Goal: Task Accomplishment & Management: Use online tool/utility

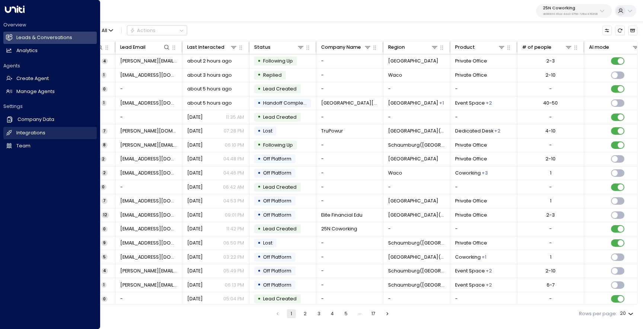
click at [23, 132] on h2 "Integrations" at bounding box center [30, 132] width 29 height 7
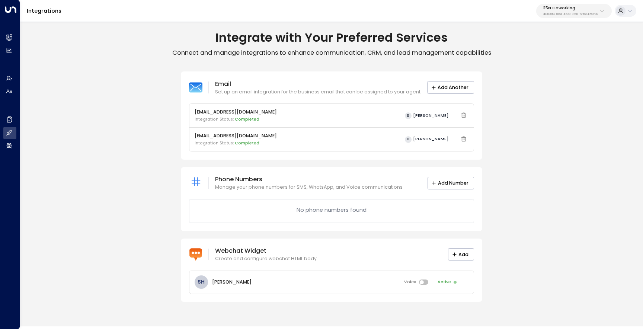
click at [564, 16] on button "25N Coworking 3b9800f4-81ca-4ec0-8758-72fbe4763f36" at bounding box center [574, 11] width 76 height 14
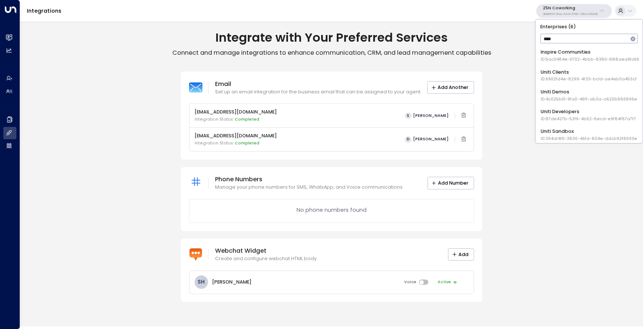
type input "*****"
click at [577, 92] on div "Uniti Demos ID: 4c025b01-9fa0-46ff-ab3a-a620b886896e" at bounding box center [589, 95] width 96 height 14
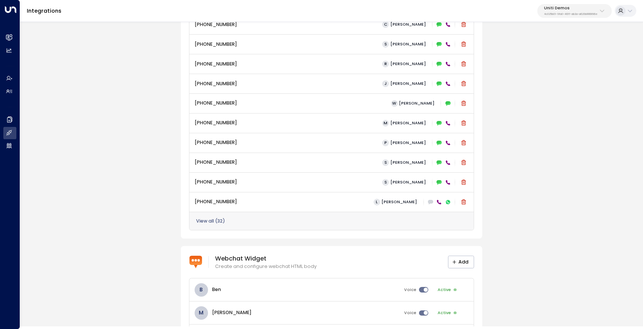
scroll to position [399, 0]
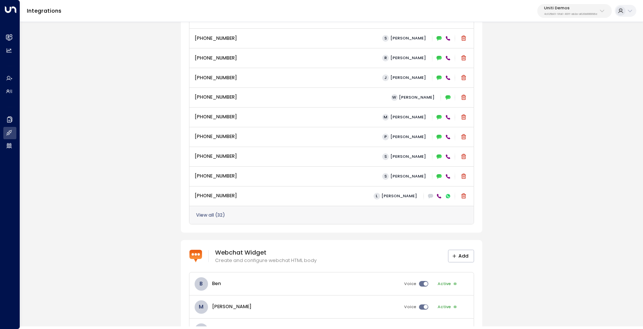
click at [215, 216] on button "View all ( 32 )" at bounding box center [210, 214] width 29 height 5
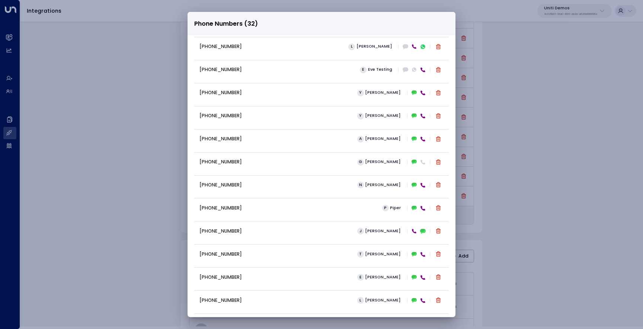
scroll to position [211, 0]
click at [131, 112] on div "Phone Numbers (32) +16306569076 C Carey +13322917871 S Sarah +16194326046 R Ray…" at bounding box center [321, 164] width 643 height 329
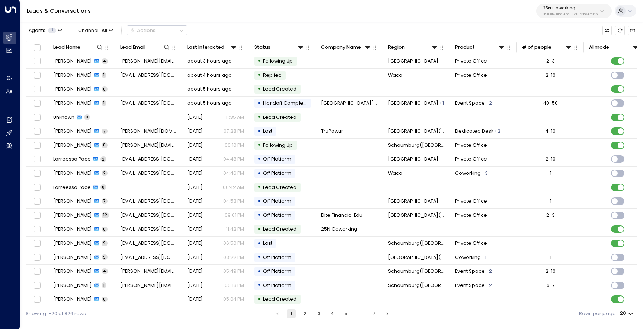
click at [556, 15] on p "3b9800f4-81ca-4ec0-8758-72fbe4763f36" at bounding box center [570, 14] width 55 height 3
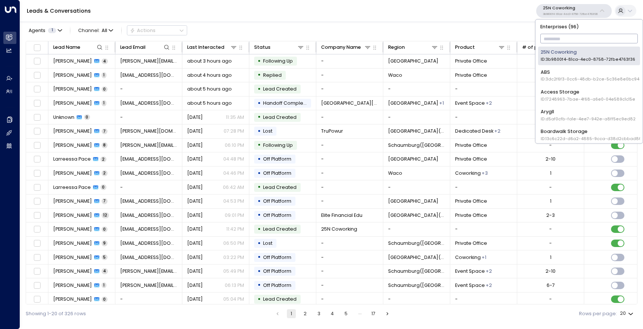
type input "*"
type input "***"
click at [555, 90] on div "Uniti Demos ID: 4c025b01-9fa0-46ff-ab3a-a620b886896e" at bounding box center [589, 95] width 96 height 14
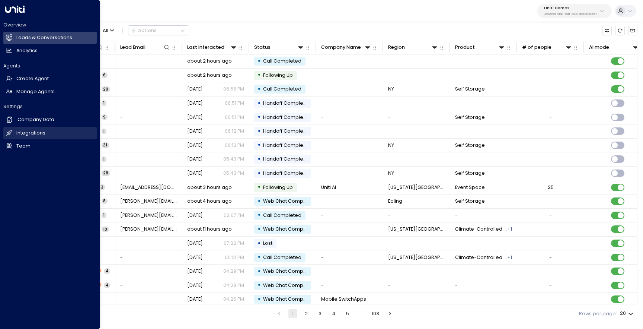
click at [27, 130] on h2 "Integrations" at bounding box center [30, 132] width 29 height 7
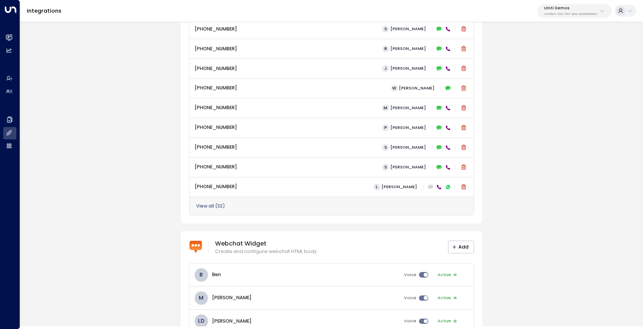
scroll to position [413, 0]
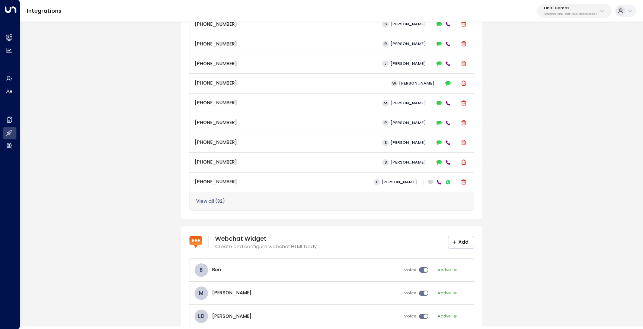
click at [212, 201] on button "View all ( 32 )" at bounding box center [210, 200] width 29 height 5
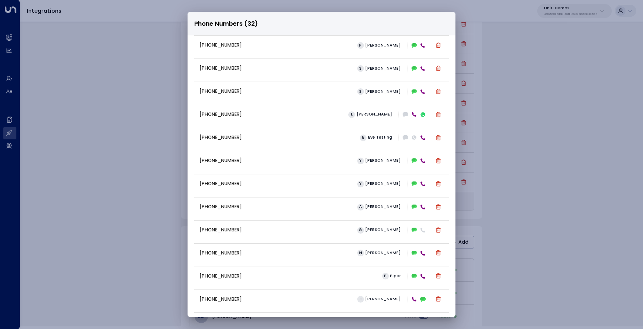
scroll to position [148, 0]
